Goal: Task Accomplishment & Management: Use online tool/utility

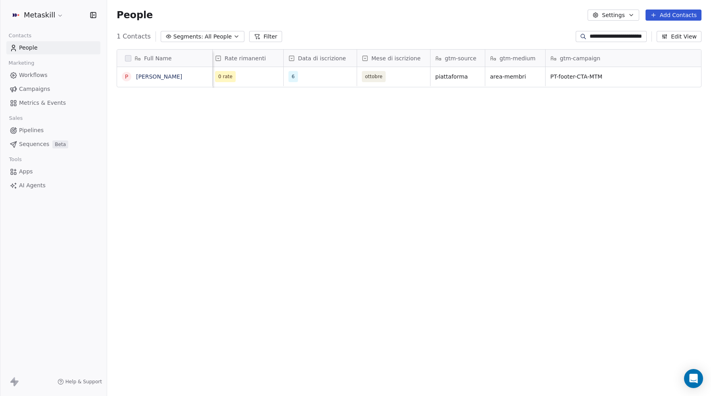
scroll to position [348, 604]
click at [29, 48] on span "People" at bounding box center [28, 48] width 19 height 8
click at [34, 80] on link "Workflows" at bounding box center [53, 75] width 94 height 13
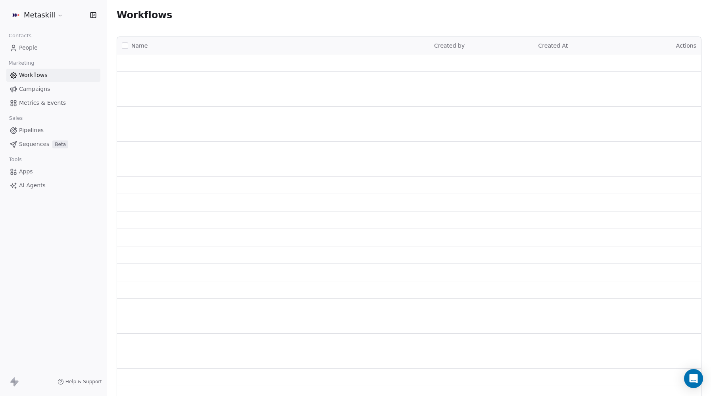
click at [33, 75] on span "Workflows" at bounding box center [33, 75] width 29 height 8
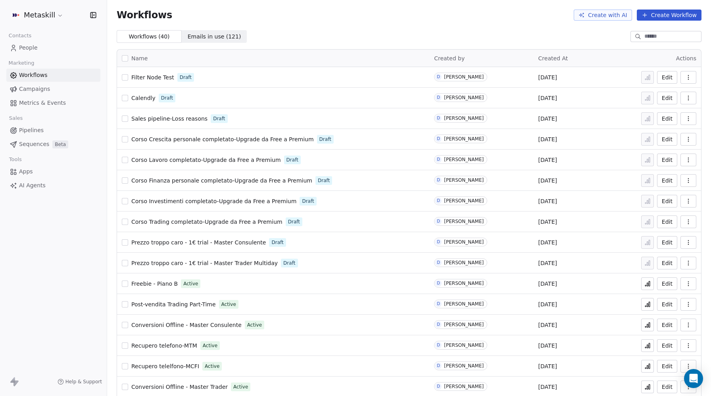
click at [670, 16] on button "Create Workflow" at bounding box center [669, 15] width 65 height 11
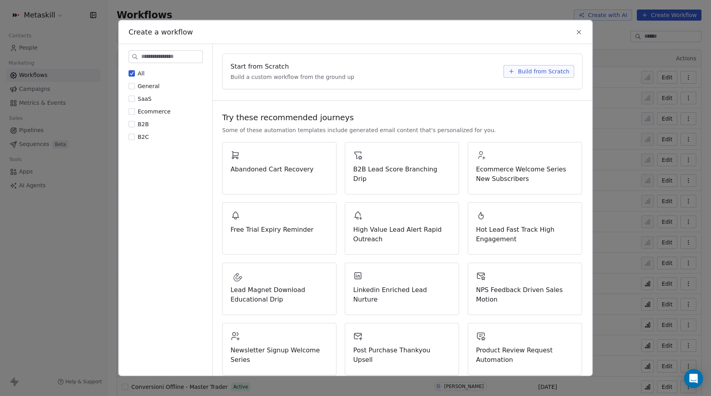
click at [537, 69] on span "Build from Scratch" at bounding box center [544, 71] width 52 height 8
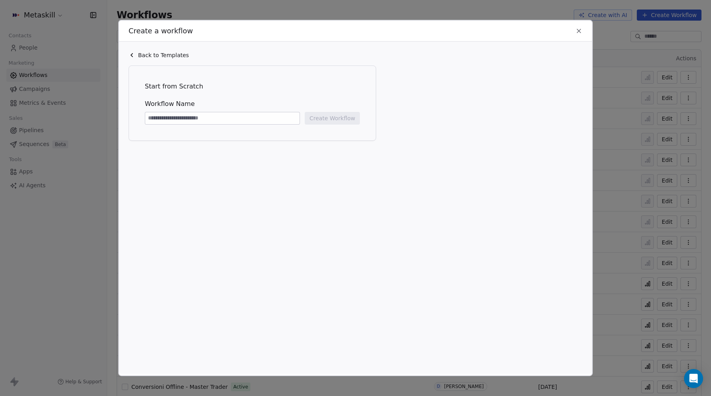
click at [161, 116] on input at bounding box center [222, 118] width 154 height 12
click at [149, 117] on input "**********" at bounding box center [222, 118] width 154 height 12
type input "**********"
click at [332, 118] on button "Create Workflow" at bounding box center [332, 118] width 55 height 13
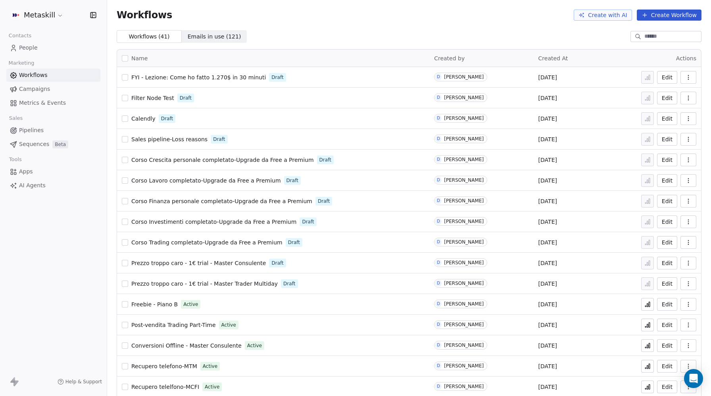
click at [219, 75] on span "FYI - Lezione: Come ho fatto 1.270$ in 30 minuti" at bounding box center [198, 77] width 134 height 6
